Goal: Transaction & Acquisition: Subscribe to service/newsletter

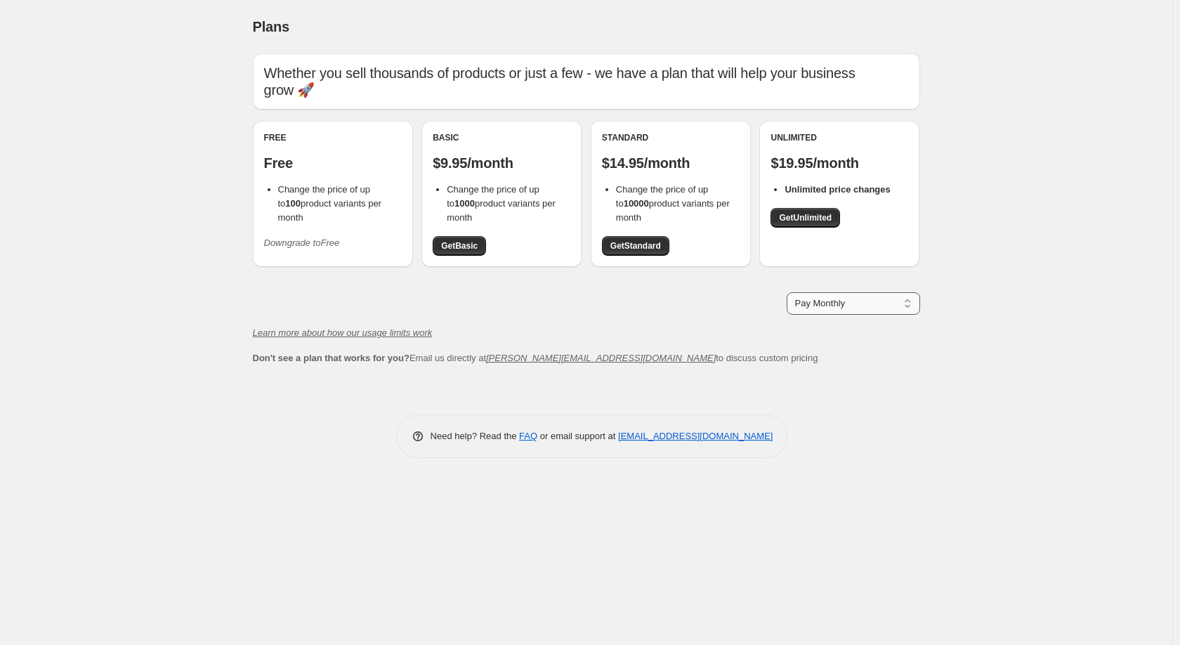
click at [824, 303] on select "Pay Monthly Pay Yearly (Save 16%)" at bounding box center [852, 303] width 133 height 22
click at [824, 301] on select "Pay Monthly Pay Yearly (Save 16%)" at bounding box center [852, 303] width 133 height 22
